Goal: Browse casually

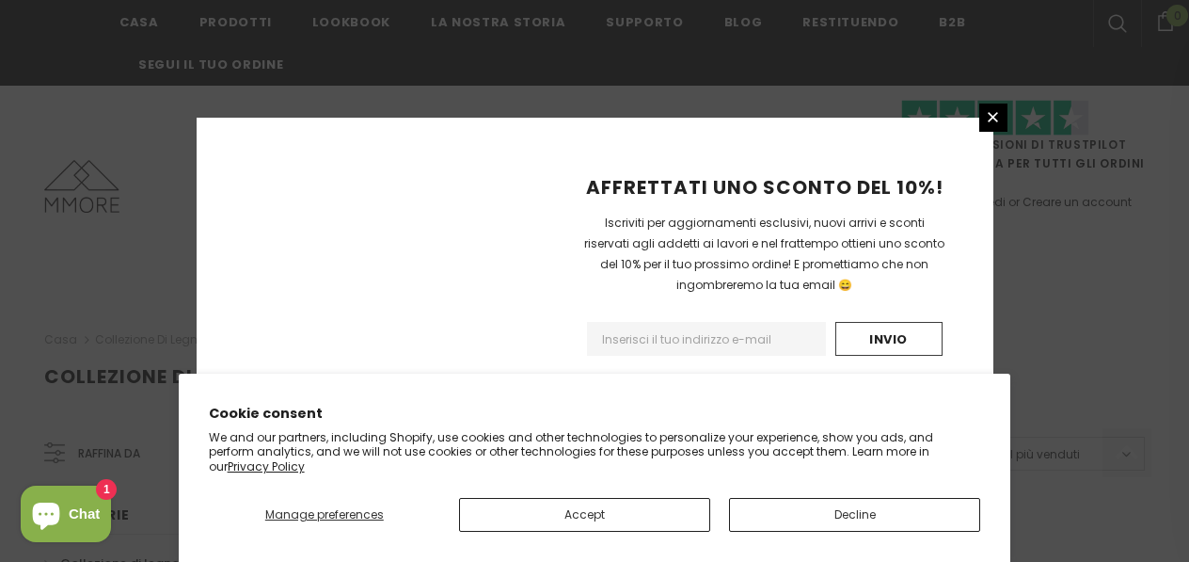
scroll to position [1405, 0]
